Goal: Information Seeking & Learning: Understand process/instructions

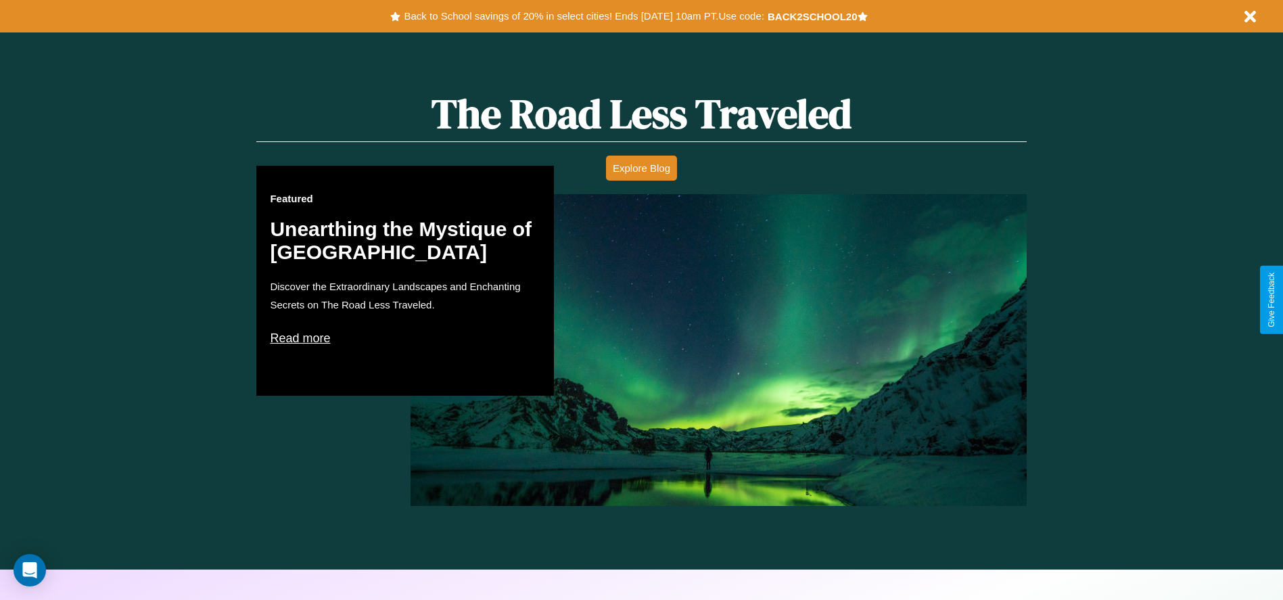
scroll to position [1940, 0]
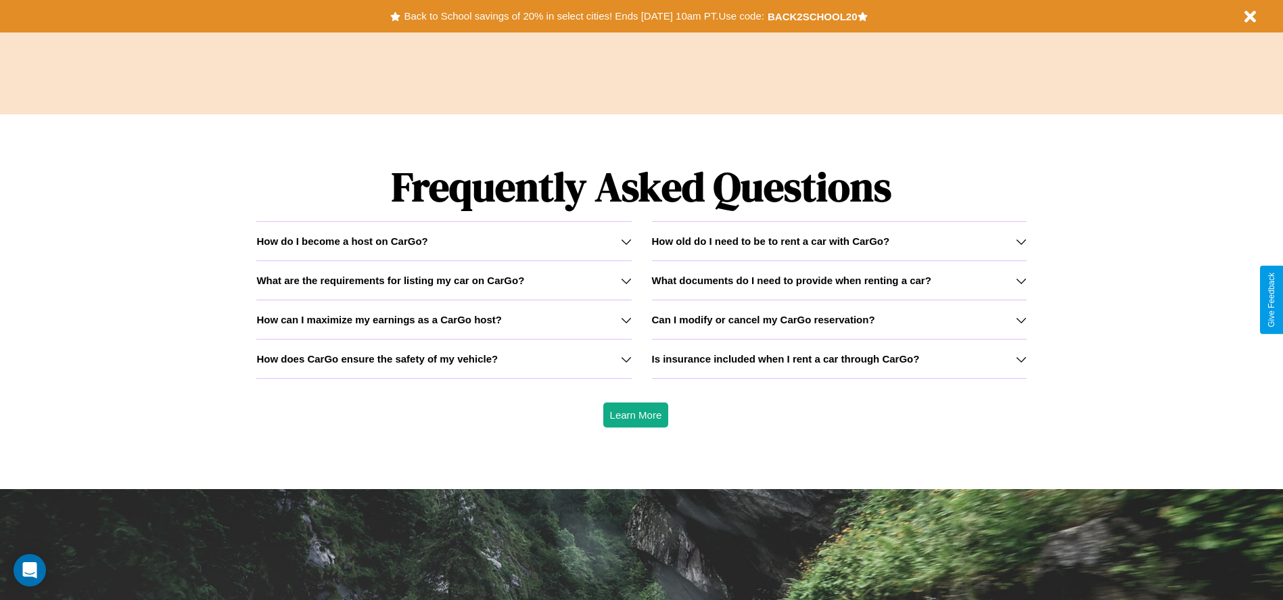
click at [839, 241] on h3 "How old do I need to be to rent a car with CarGo?" at bounding box center [771, 240] width 238 height 11
click at [839, 280] on h3 "What documents do I need to provide when renting a car?" at bounding box center [791, 280] width 279 height 11
click at [839, 358] on h3 "Is insurance included when I rent a car through CarGo?" at bounding box center [786, 358] width 268 height 11
click at [444, 358] on h3 "How does CarGo ensure the safety of my vehicle?" at bounding box center [376, 358] width 241 height 11
click at [444, 241] on div "How do I become a host on CarGo?" at bounding box center [443, 240] width 375 height 11
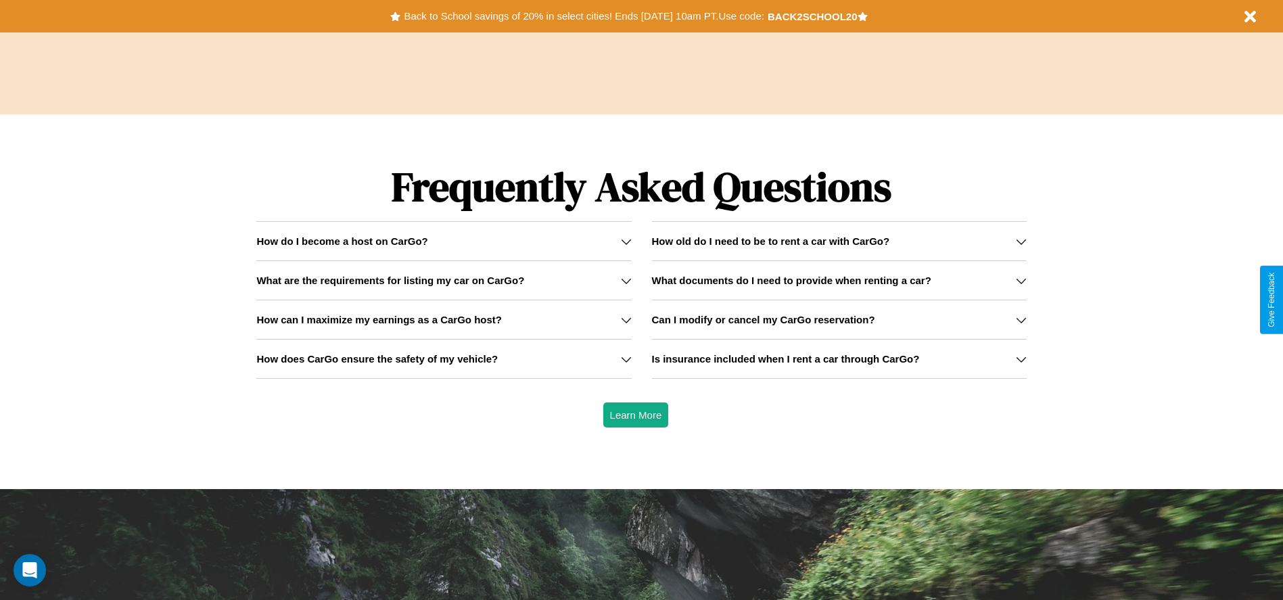
click at [626, 319] on icon at bounding box center [626, 319] width 11 height 11
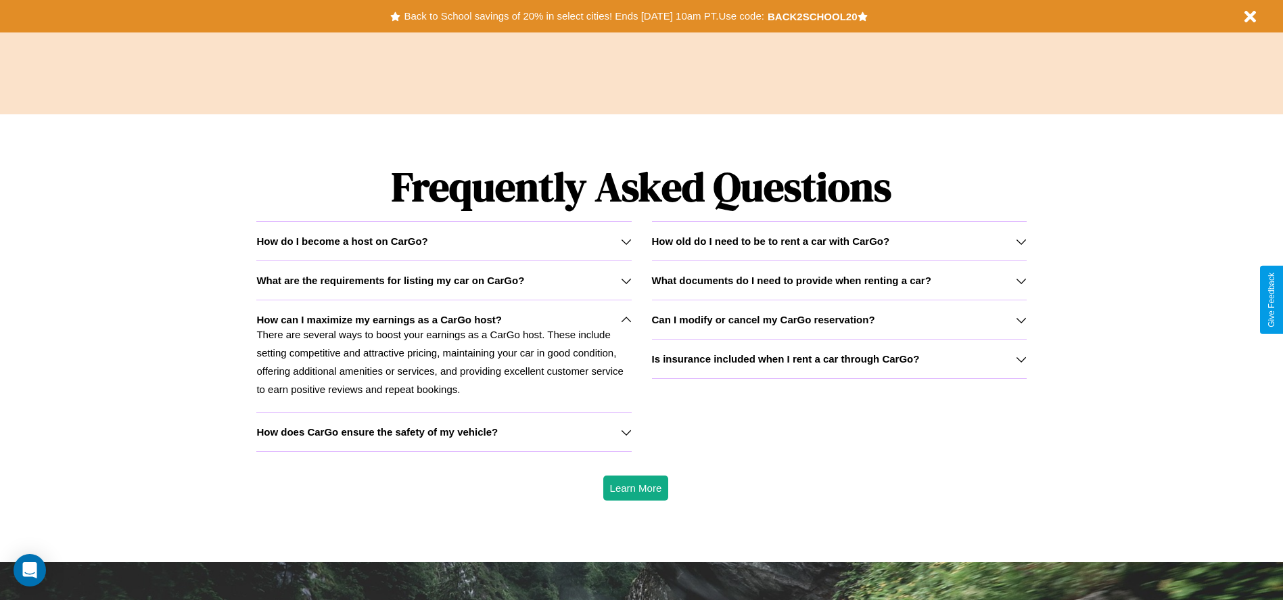
click at [626, 241] on icon at bounding box center [626, 241] width 11 height 11
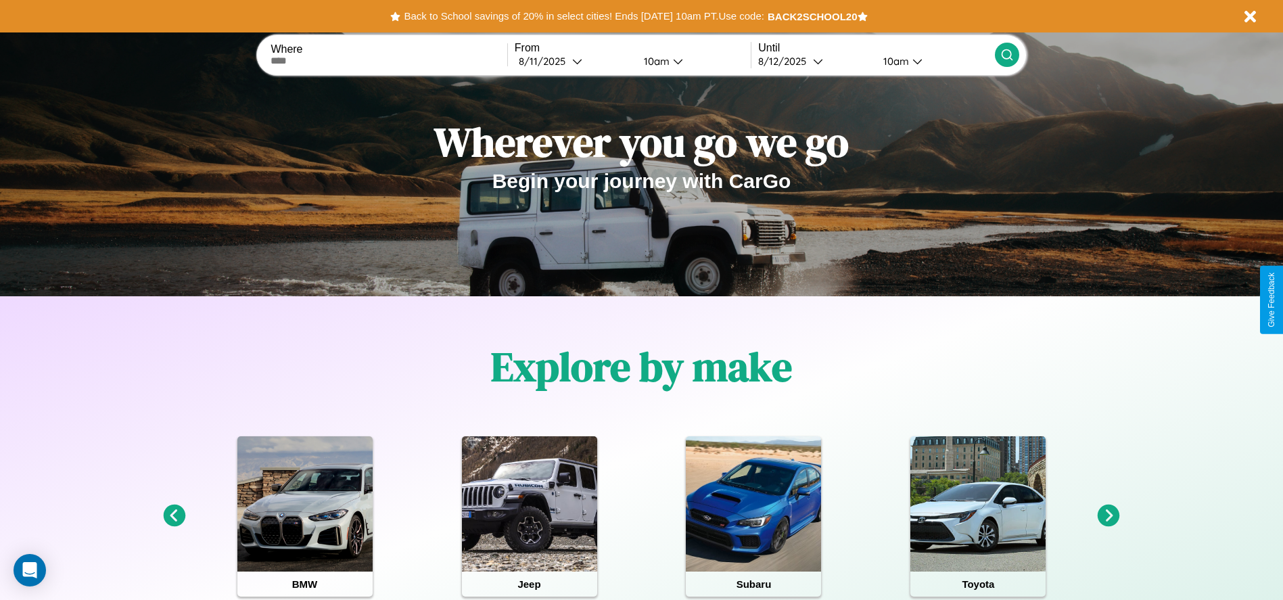
scroll to position [0, 0]
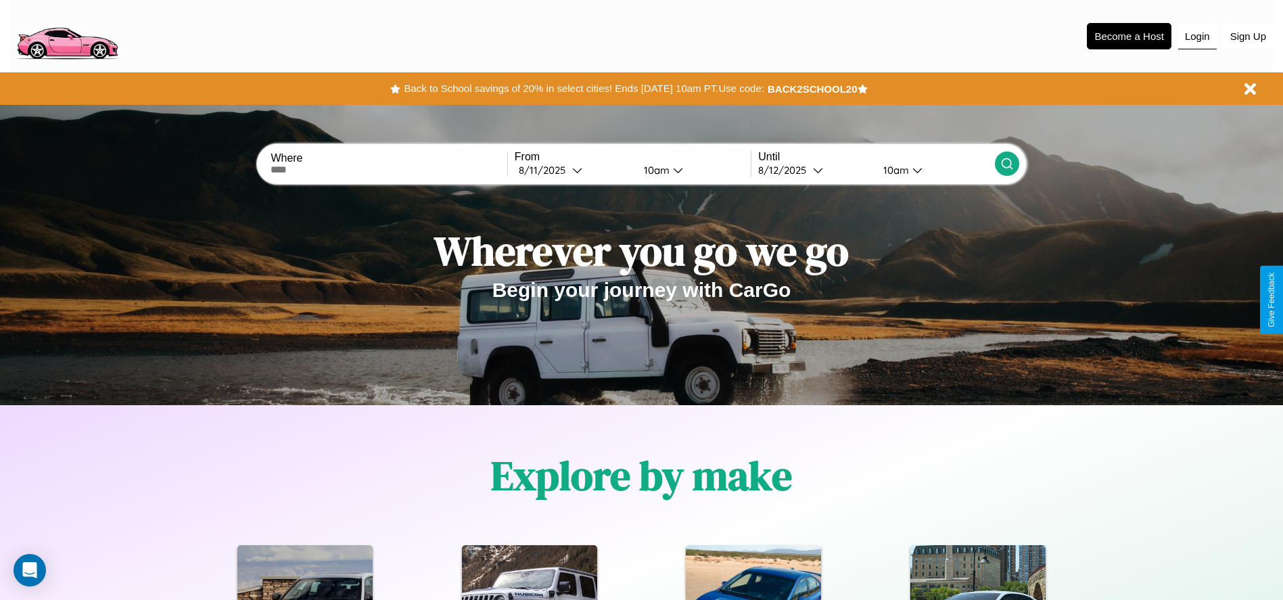
click at [1197, 36] on button "Login" at bounding box center [1197, 37] width 39 height 26
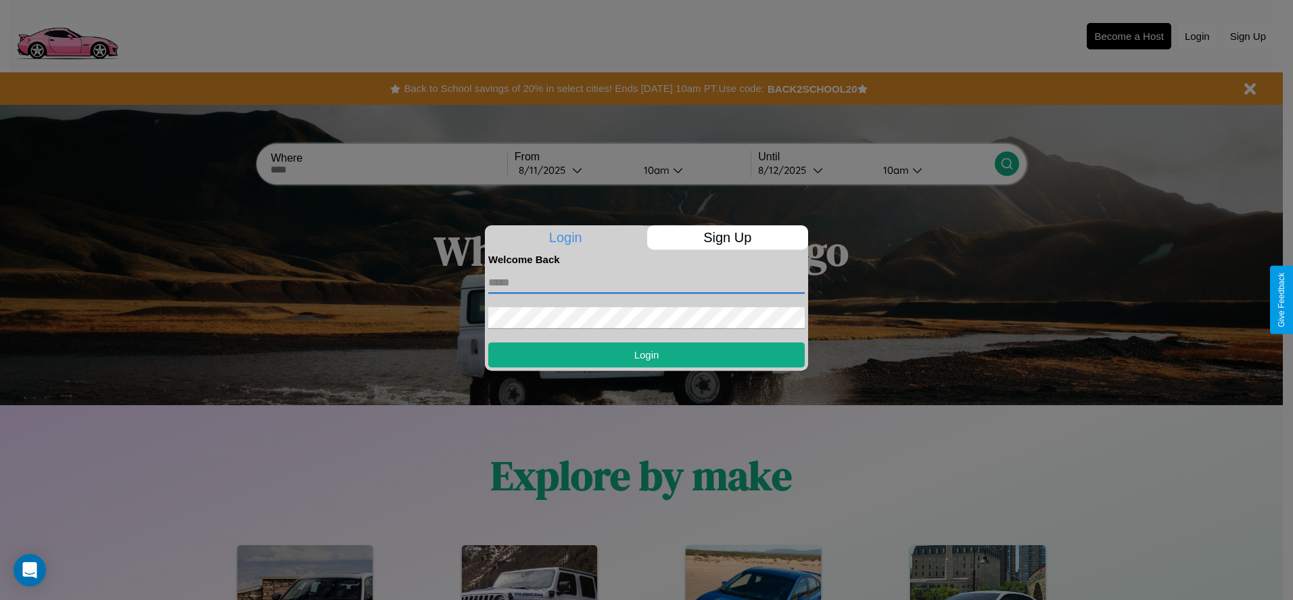
click at [647, 282] on input "text" at bounding box center [646, 283] width 317 height 22
type input "**********"
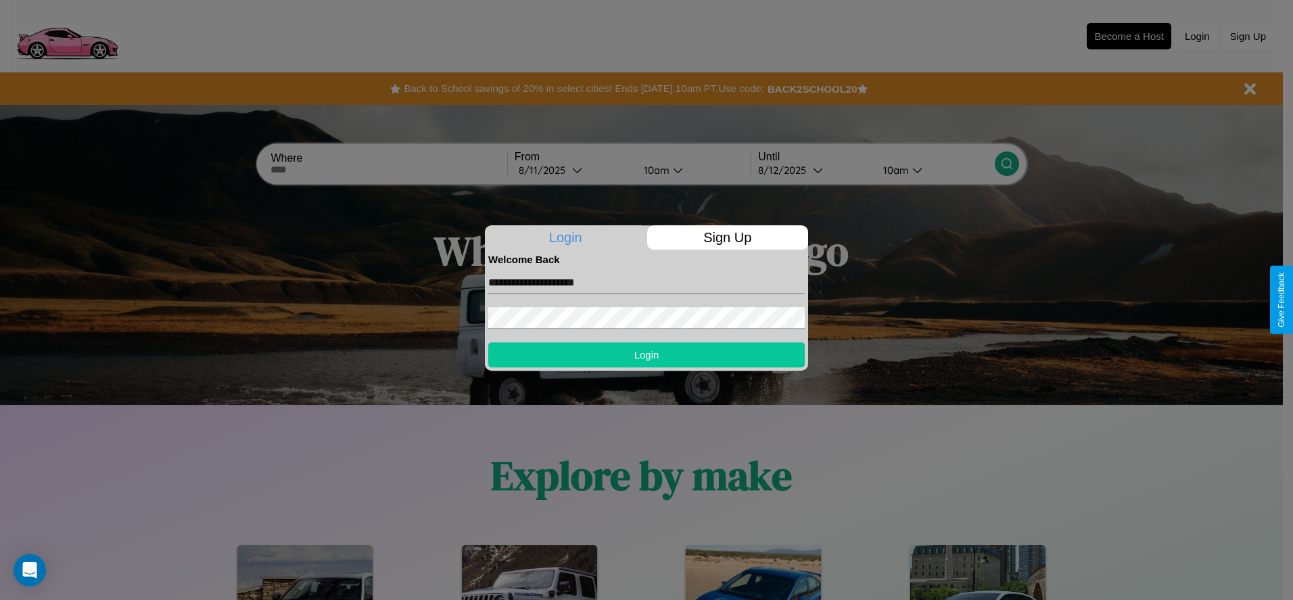
click at [647, 354] on button "Login" at bounding box center [646, 354] width 317 height 25
